Goal: Transaction & Acquisition: Download file/media

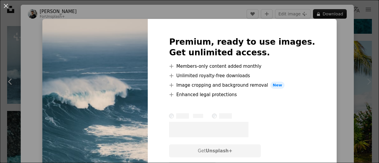
scroll to position [929, 0]
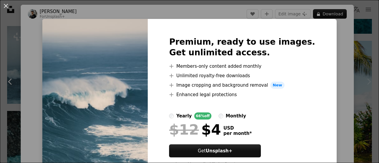
click at [96, 73] on img at bounding box center [94, 104] width 105 height 170
drag, startPoint x: 151, startPoint y: 116, endPoint x: 149, endPoint y: 113, distance: 3.6
click at [148, 116] on img at bounding box center [94, 104] width 105 height 170
click at [337, 30] on div "An X shape Premium, ready to use images. Get unlimited access. A plus sign Memb…" at bounding box center [189, 81] width 379 height 163
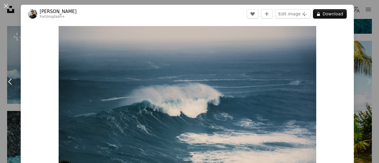
click at [337, 30] on div "Zoom in" at bounding box center [187, 112] width 333 height 178
